Goal: Find specific page/section: Find specific page/section

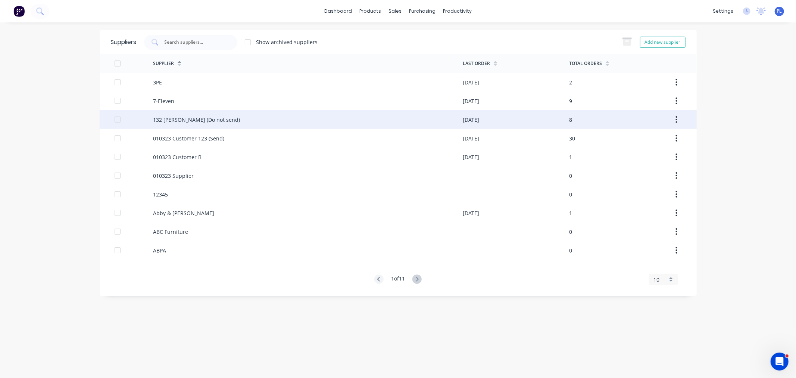
click at [221, 125] on div "132 [PERSON_NAME] (Do not send)" at bounding box center [308, 119] width 310 height 19
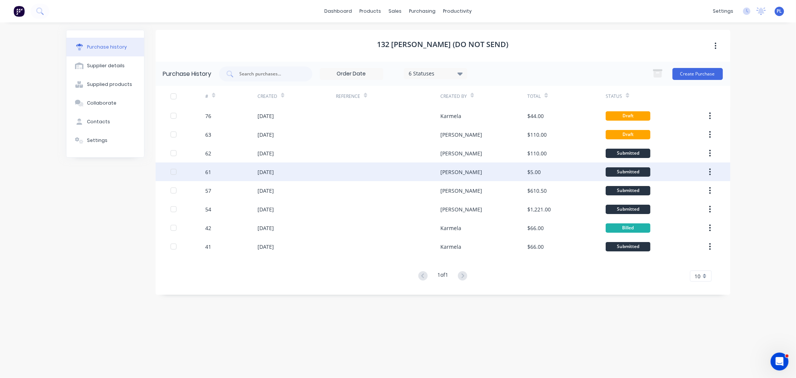
click at [261, 177] on div "[DATE]" at bounding box center [297, 171] width 78 height 19
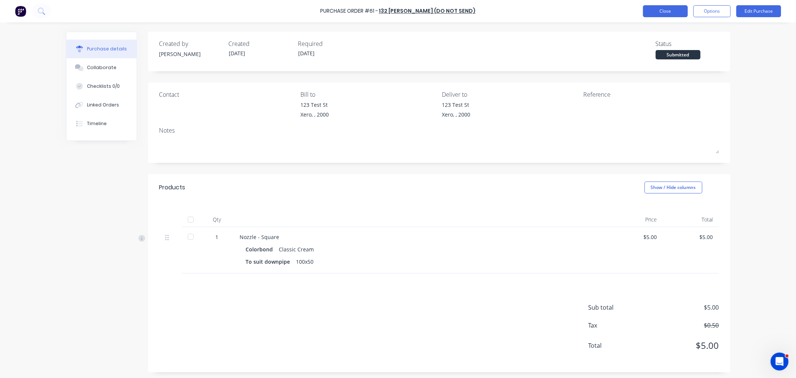
click at [651, 12] on button "Close" at bounding box center [665, 11] width 45 height 12
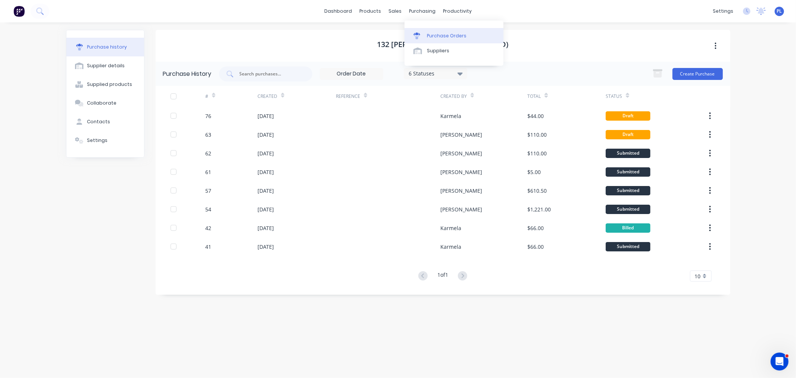
click at [453, 36] on div "Purchase Orders" at bounding box center [447, 35] width 40 height 7
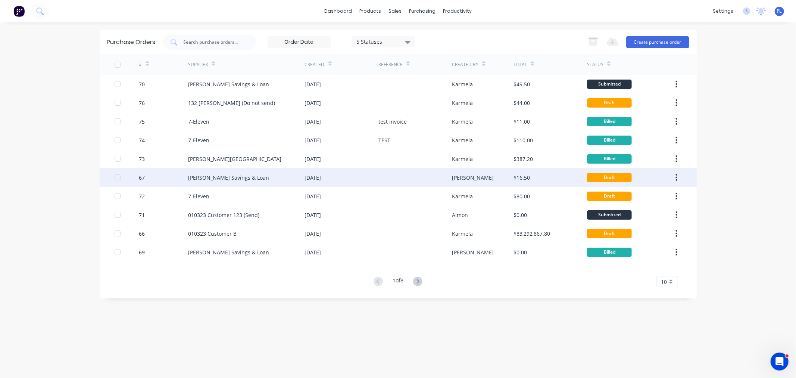
click at [285, 180] on div "[PERSON_NAME] Savings & Loan" at bounding box center [246, 177] width 117 height 19
